Goal: Ask a question

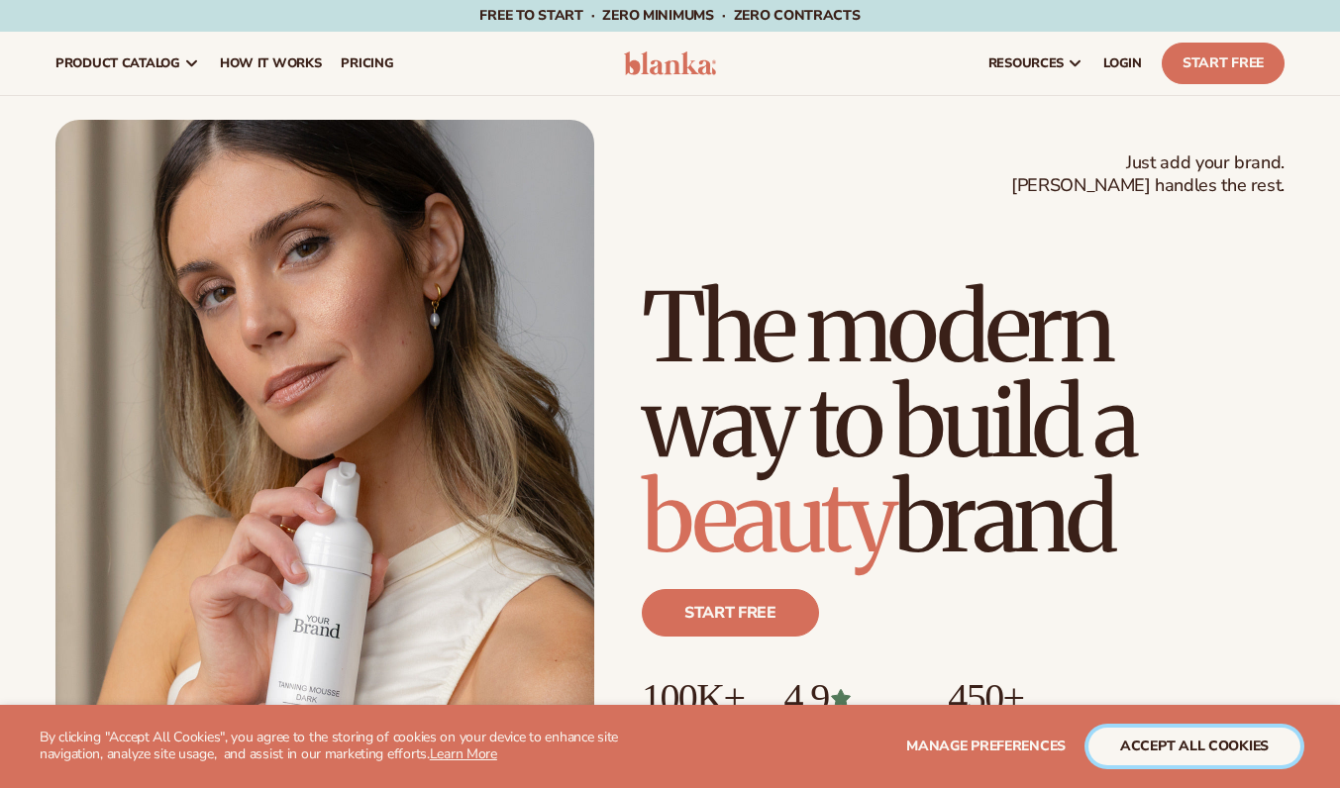
click at [1104, 750] on button "accept all cookies" at bounding box center [1194, 747] width 212 height 38
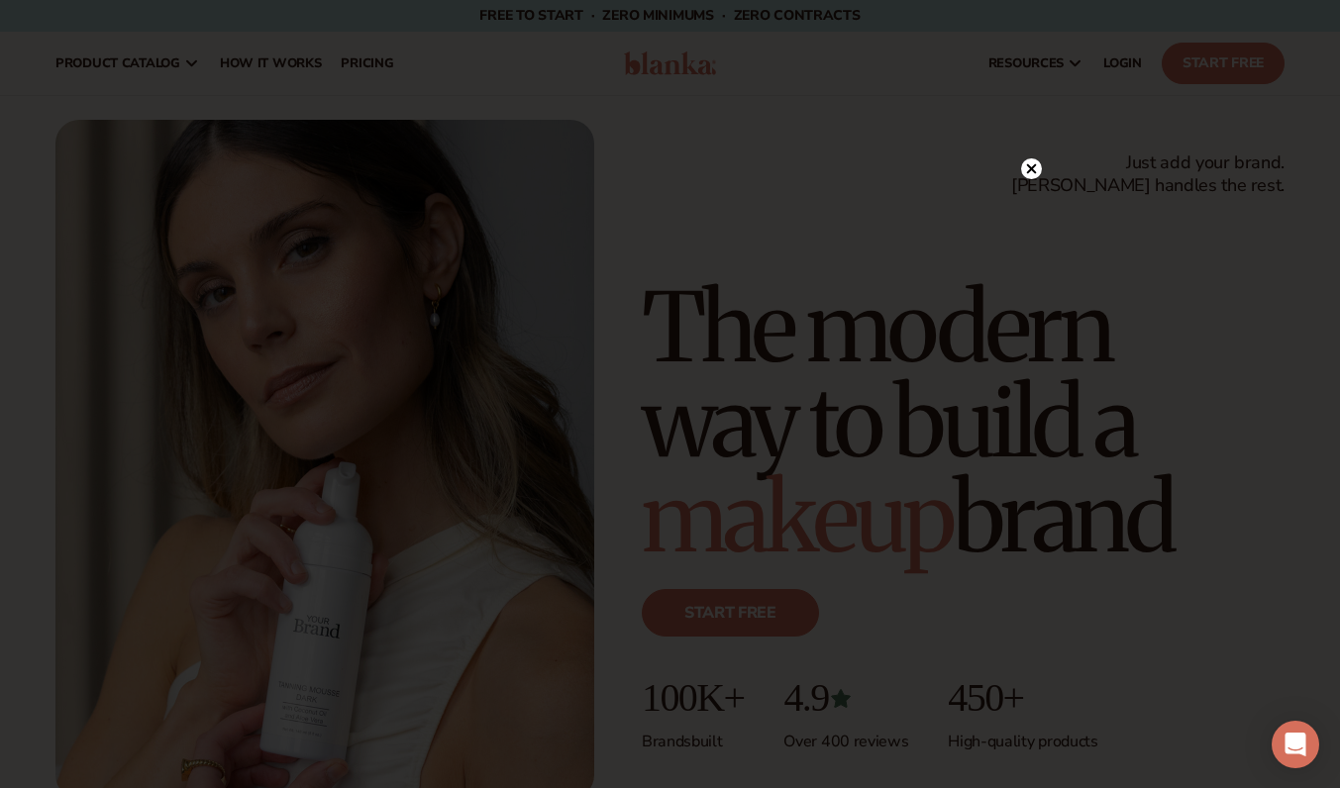
click at [1035, 171] on circle at bounding box center [1031, 168] width 21 height 21
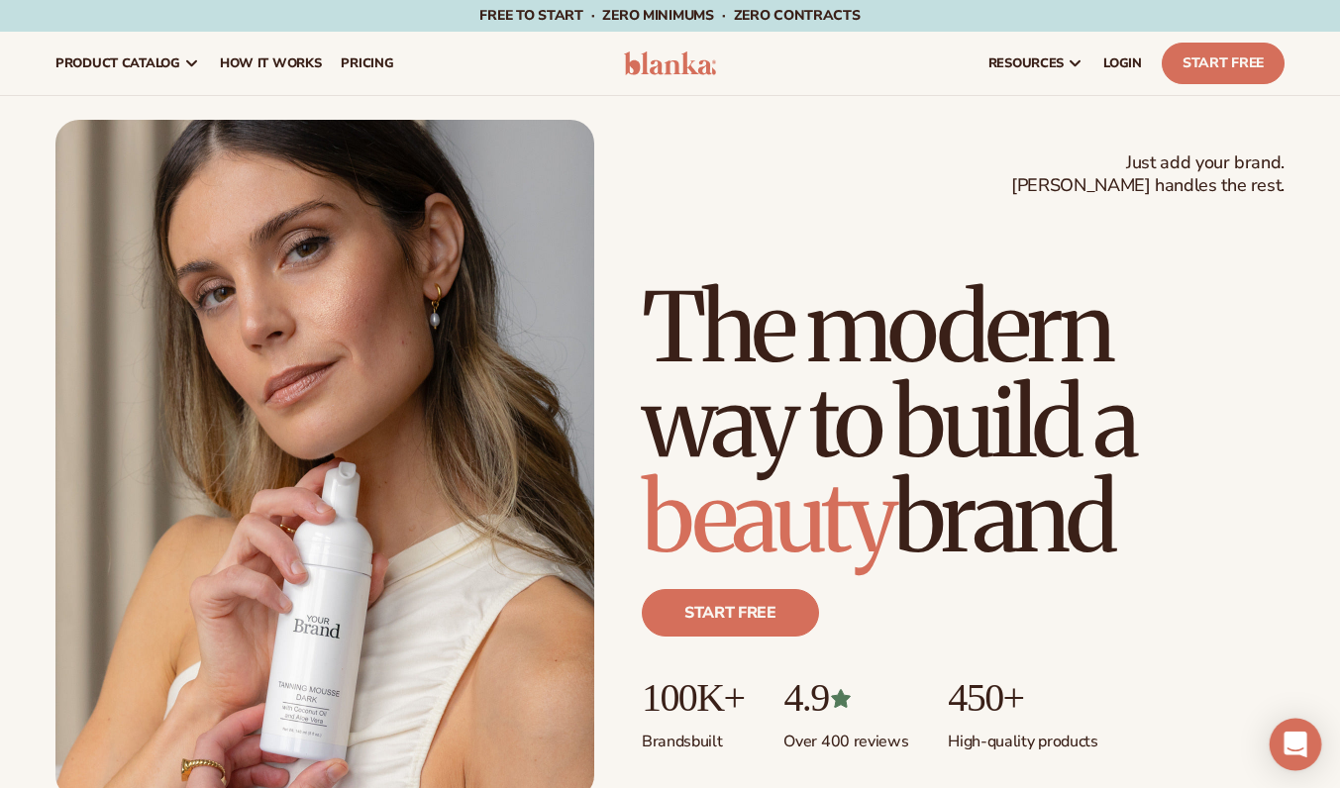
click at [1294, 731] on div "Open Intercom Messenger" at bounding box center [1295, 745] width 52 height 52
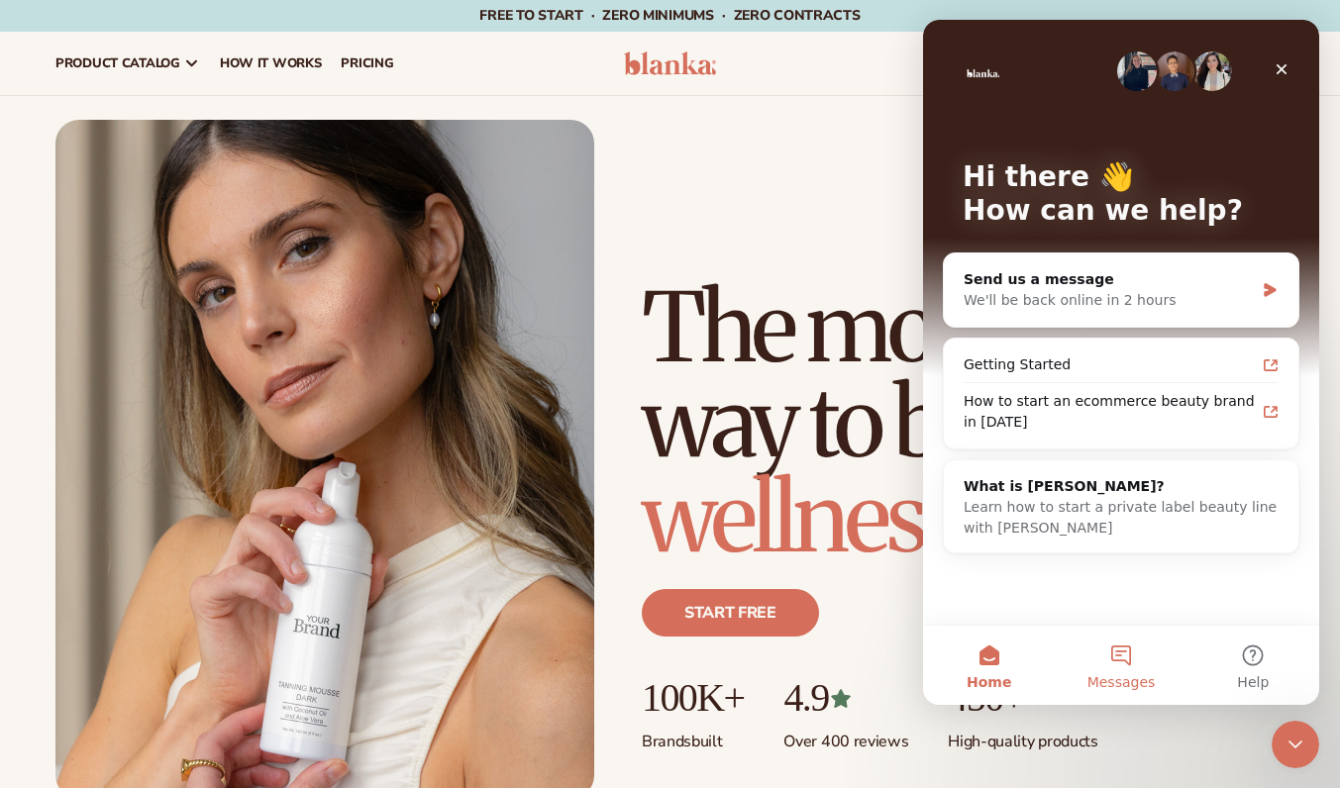
click at [1120, 648] on button "Messages" at bounding box center [1121, 665] width 132 height 79
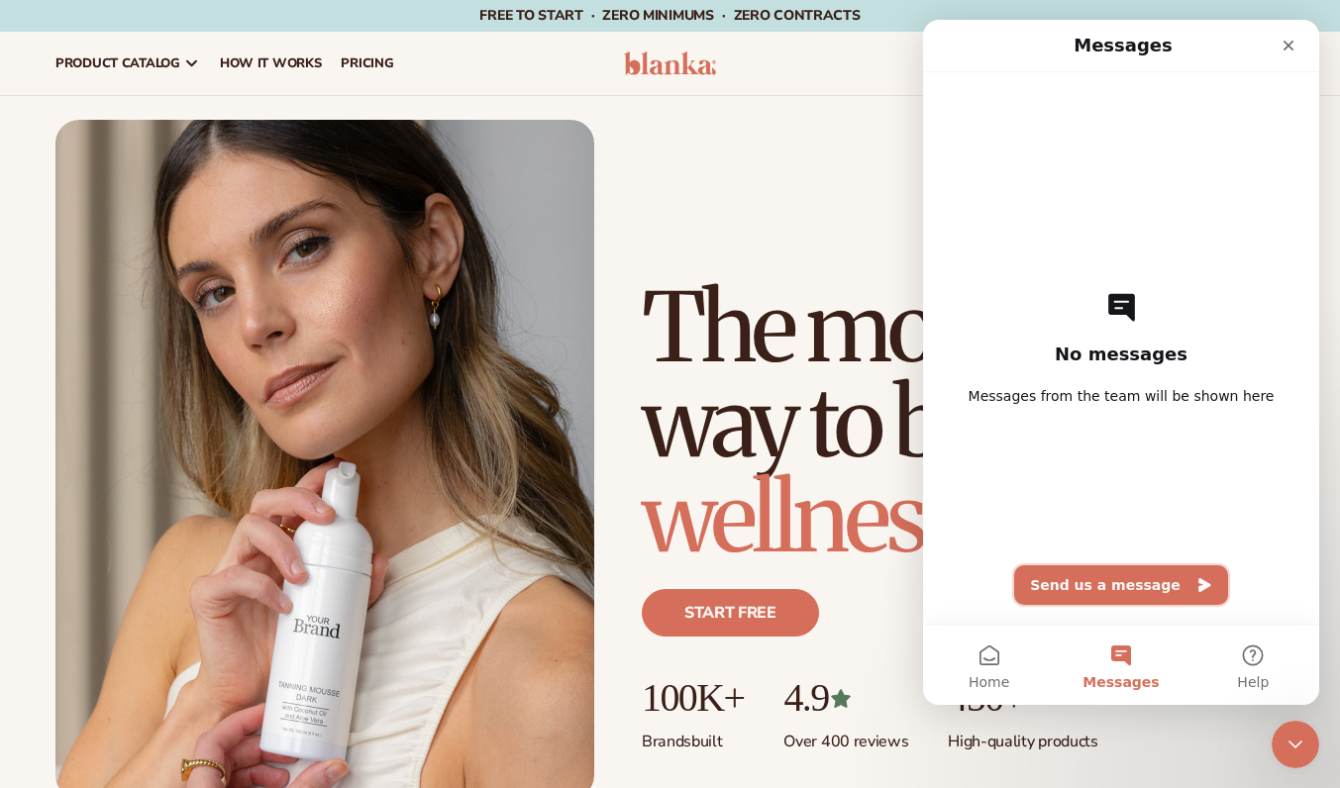
click at [1109, 583] on button "Send us a message" at bounding box center [1121, 585] width 214 height 40
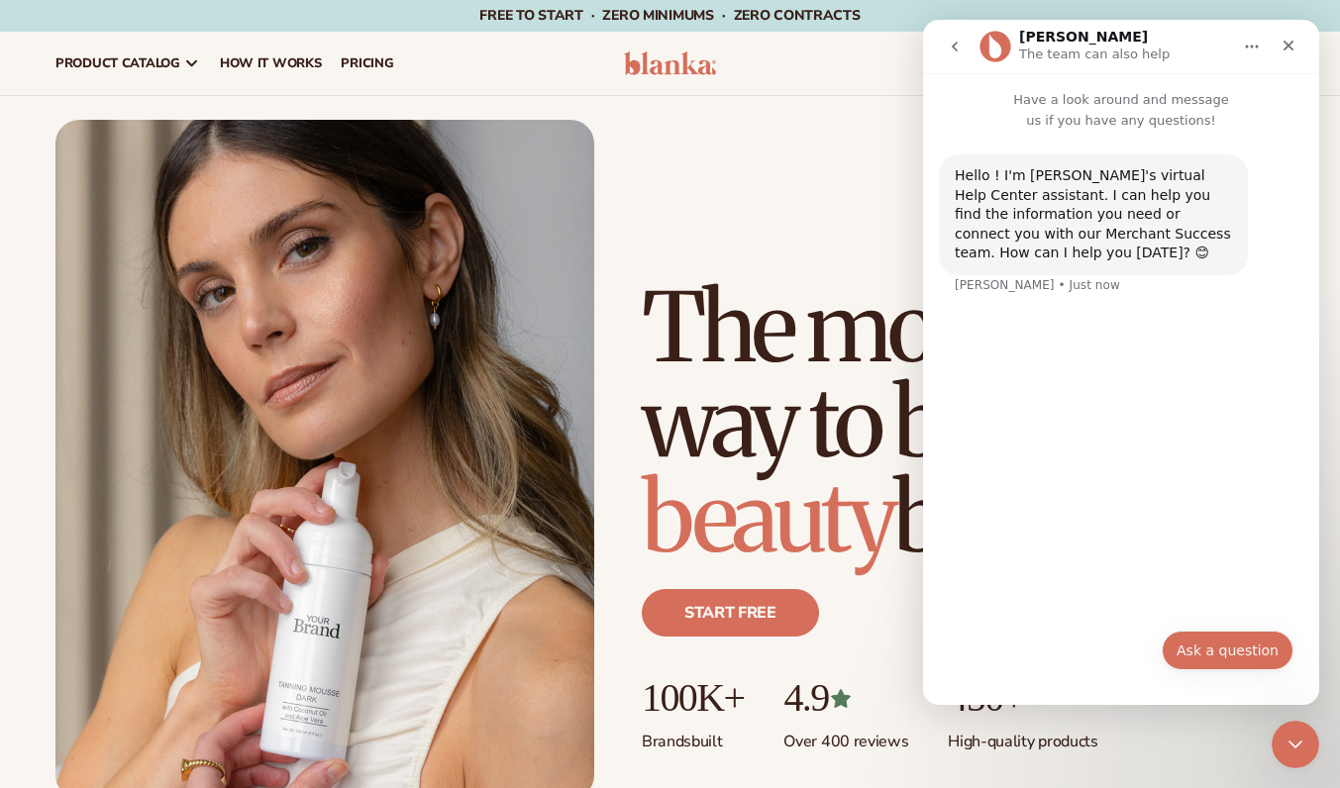
click at [1208, 644] on button "Ask a question" at bounding box center [1228, 651] width 132 height 40
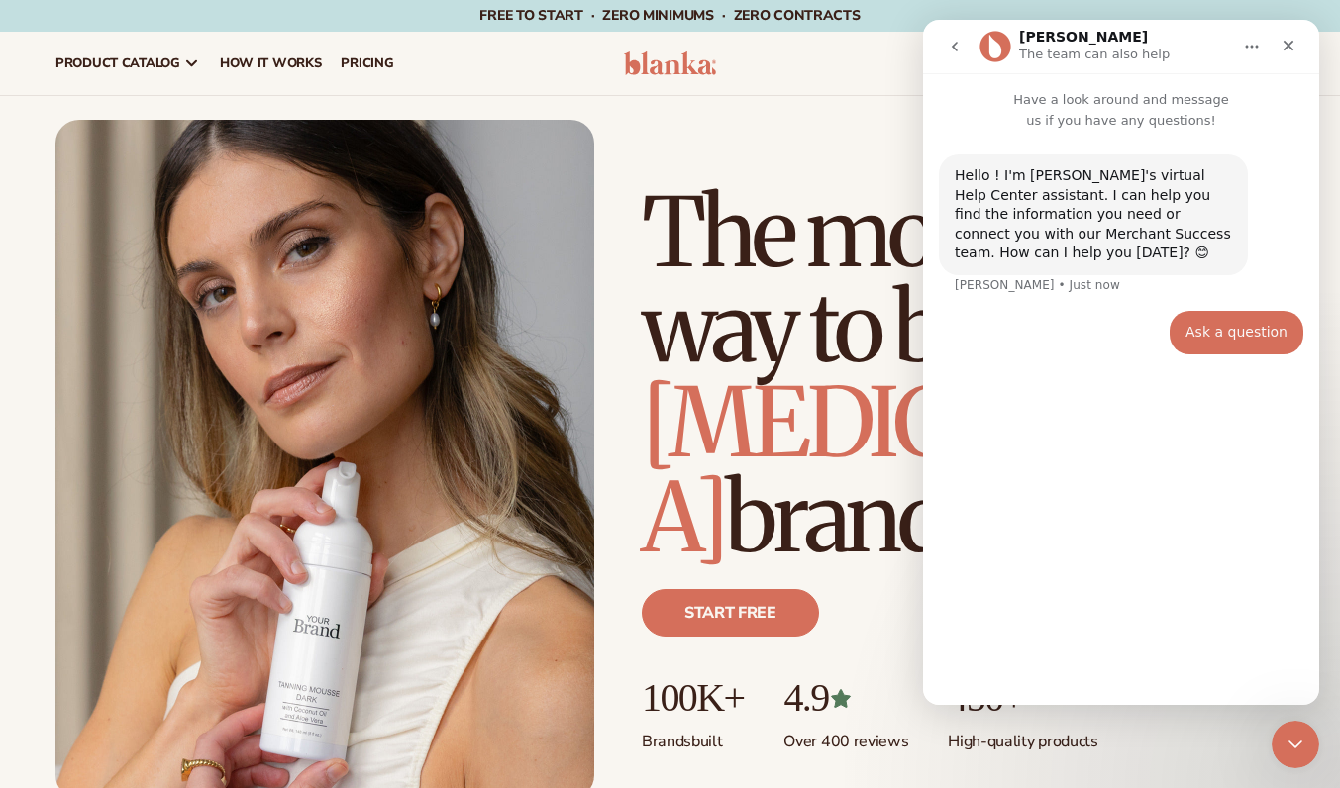
click at [1166, 451] on div "Hello ! I'm [PERSON_NAME]'s virtual Help Center assistant. I can help you find …" at bounding box center [1121, 410] width 396 height 558
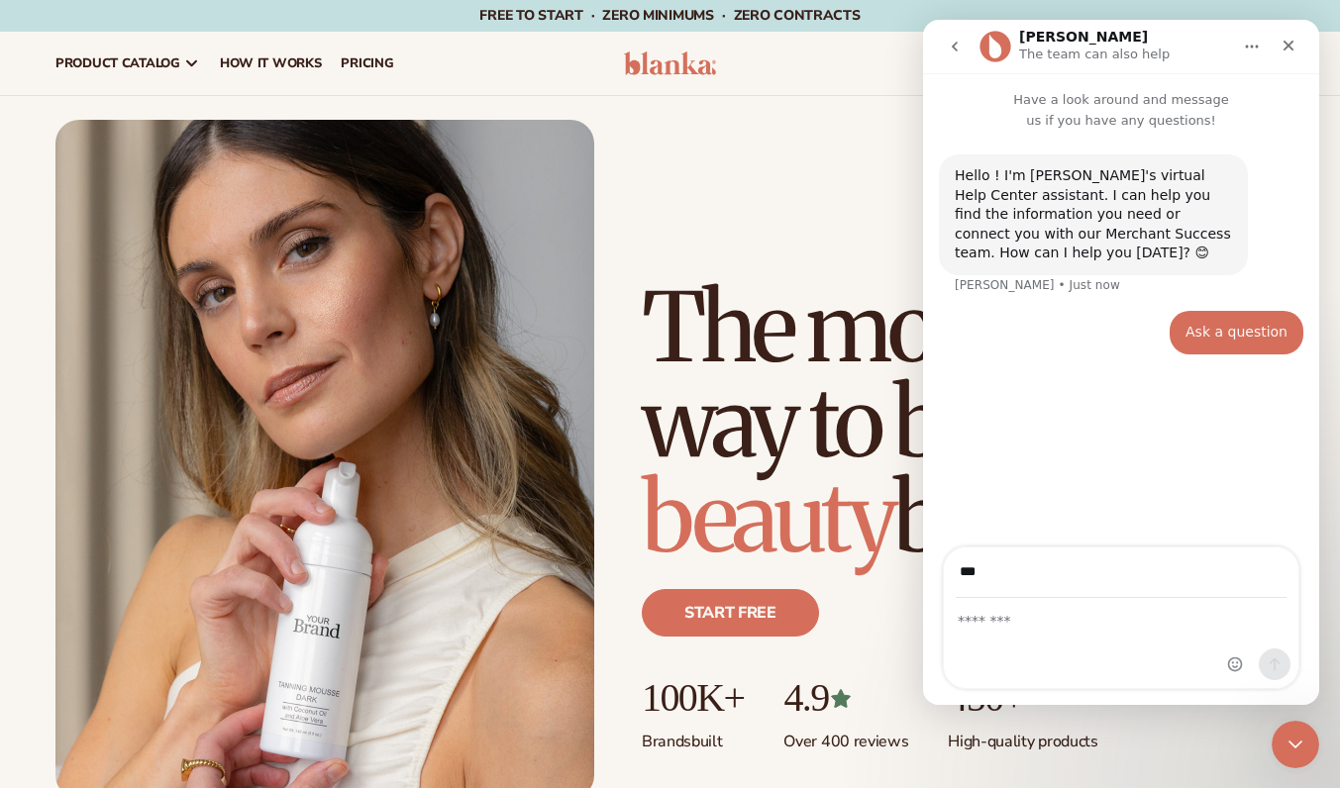
type input "**********"
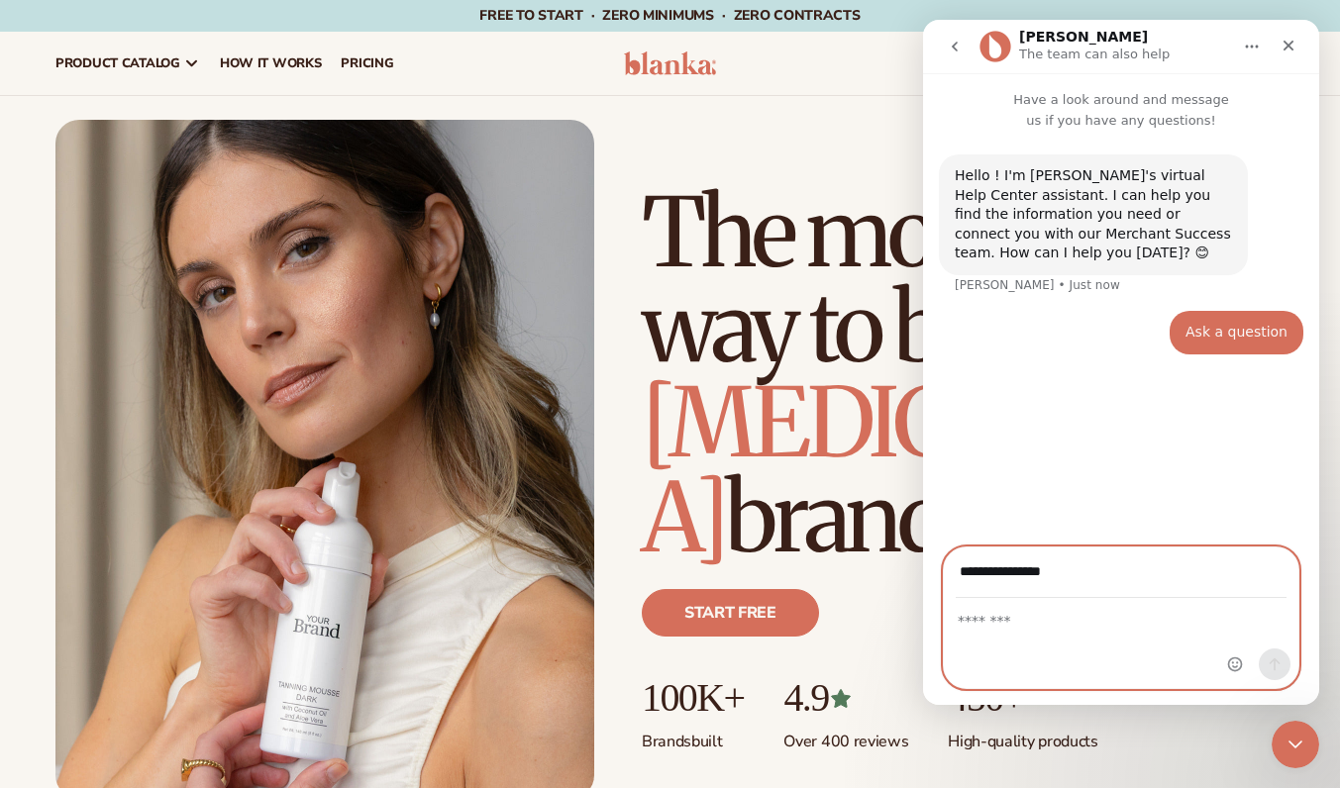
click at [1030, 623] on textarea "Message…" at bounding box center [1121, 616] width 355 height 34
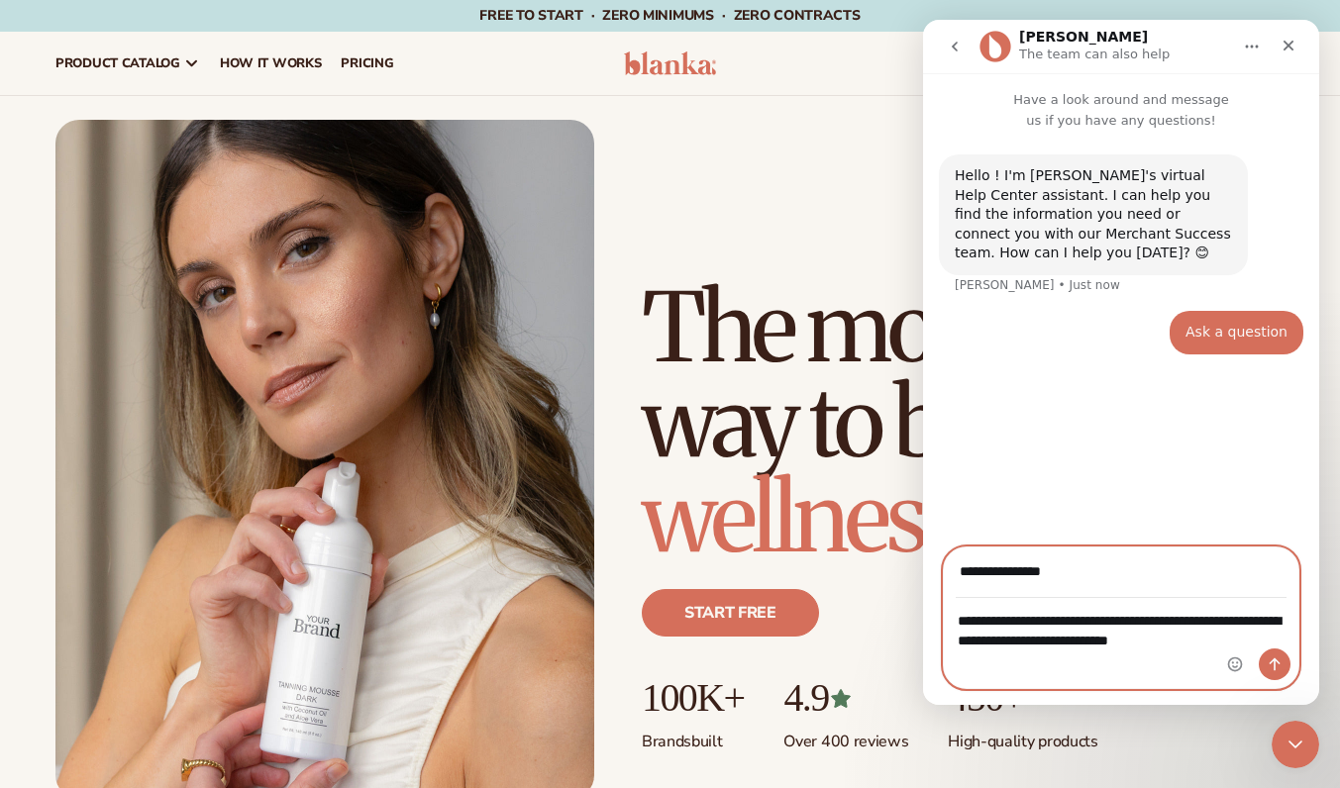
type textarea "**********"
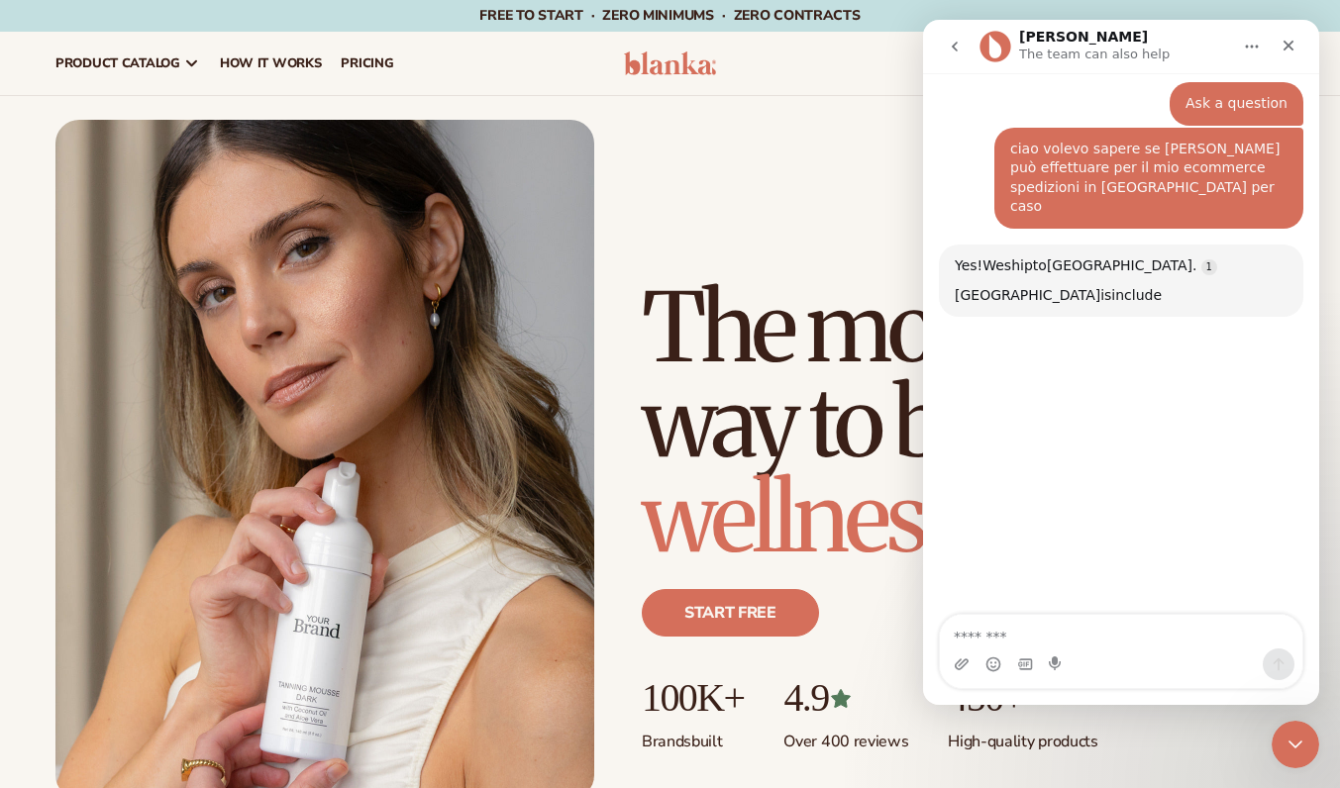
scroll to position [249, 0]
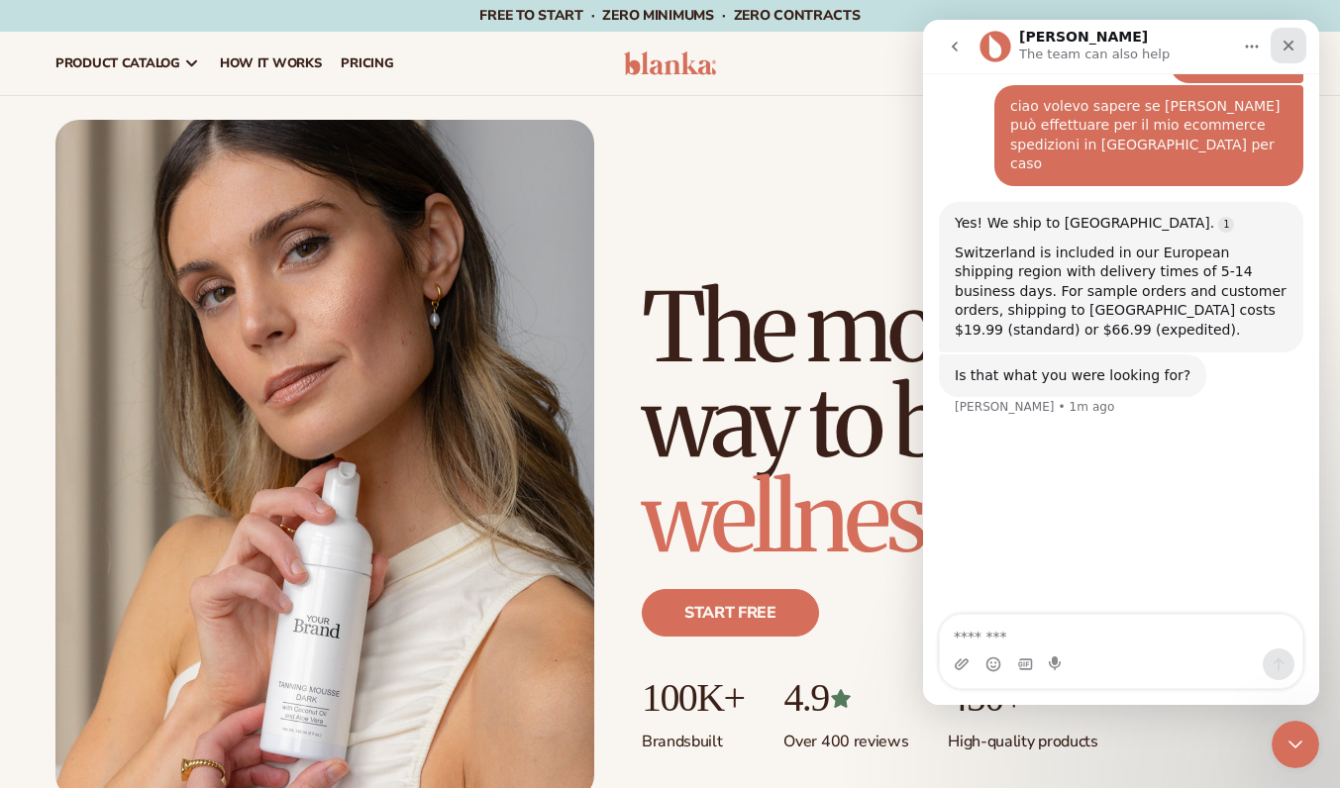
click at [1300, 51] on div "Close" at bounding box center [1288, 46] width 36 height 36
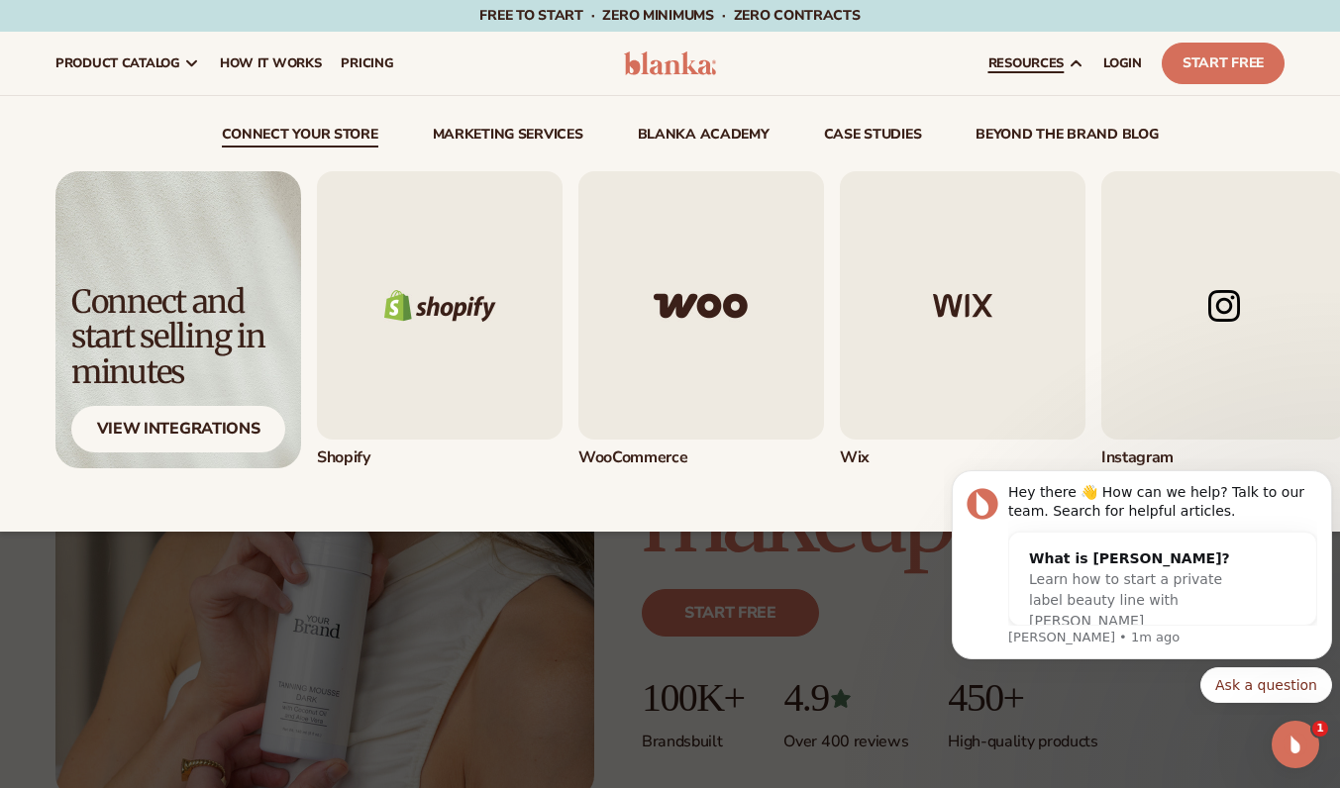
scroll to position [0, 0]
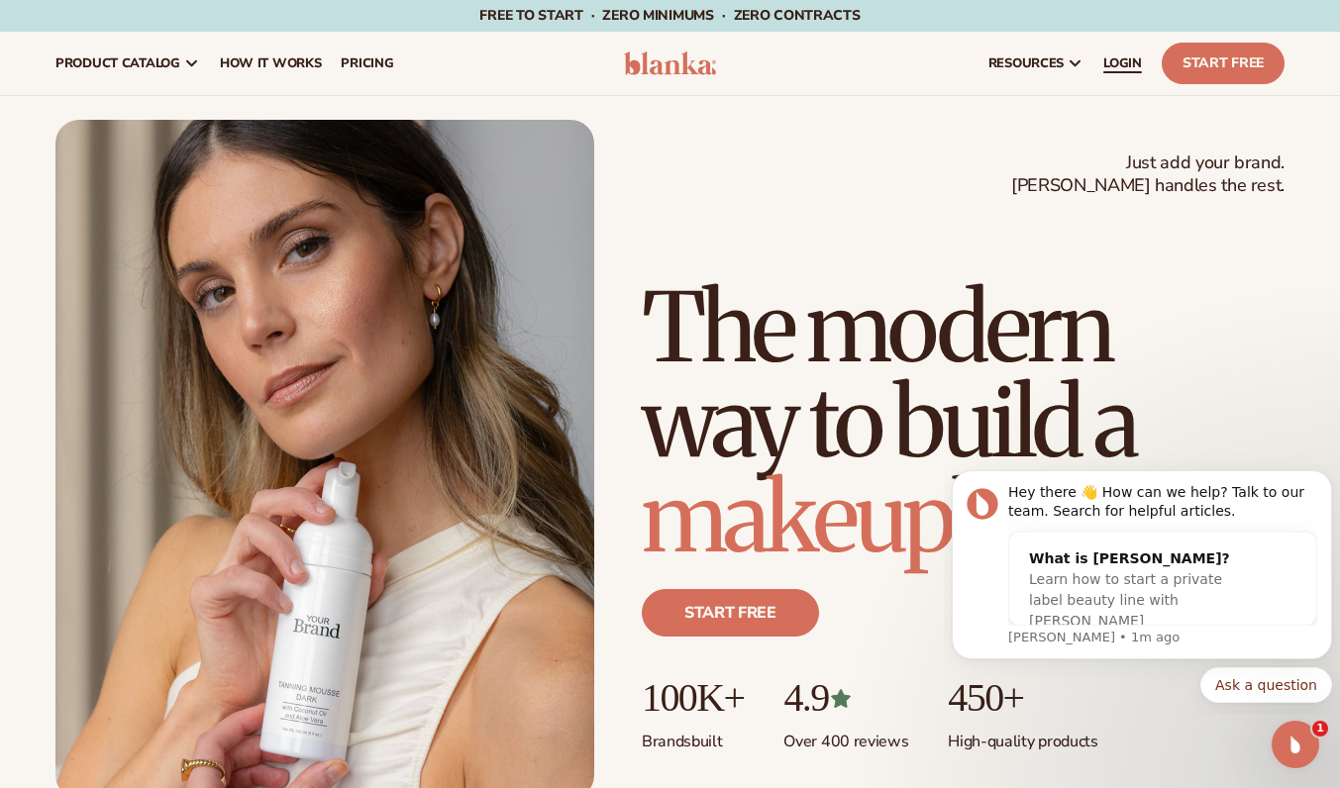
click at [1112, 65] on span "LOGIN" at bounding box center [1122, 63] width 39 height 16
